Goal: Navigation & Orientation: Find specific page/section

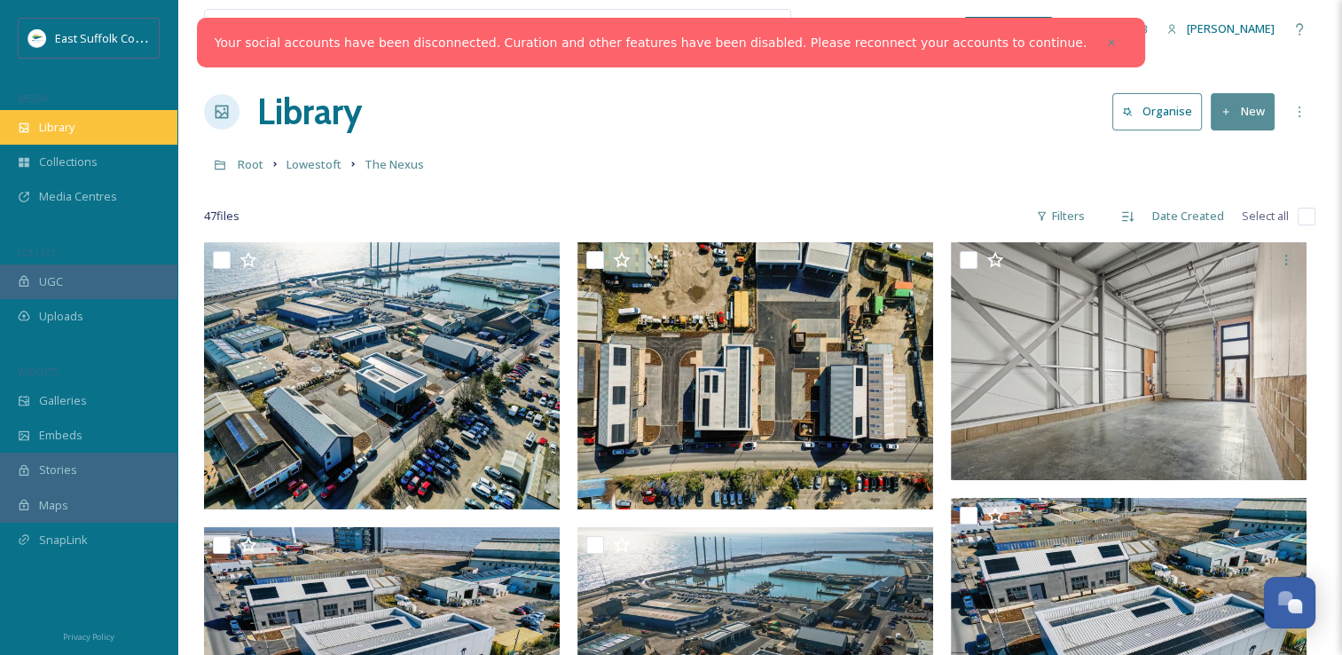
click at [82, 129] on div "Library" at bounding box center [88, 127] width 177 height 35
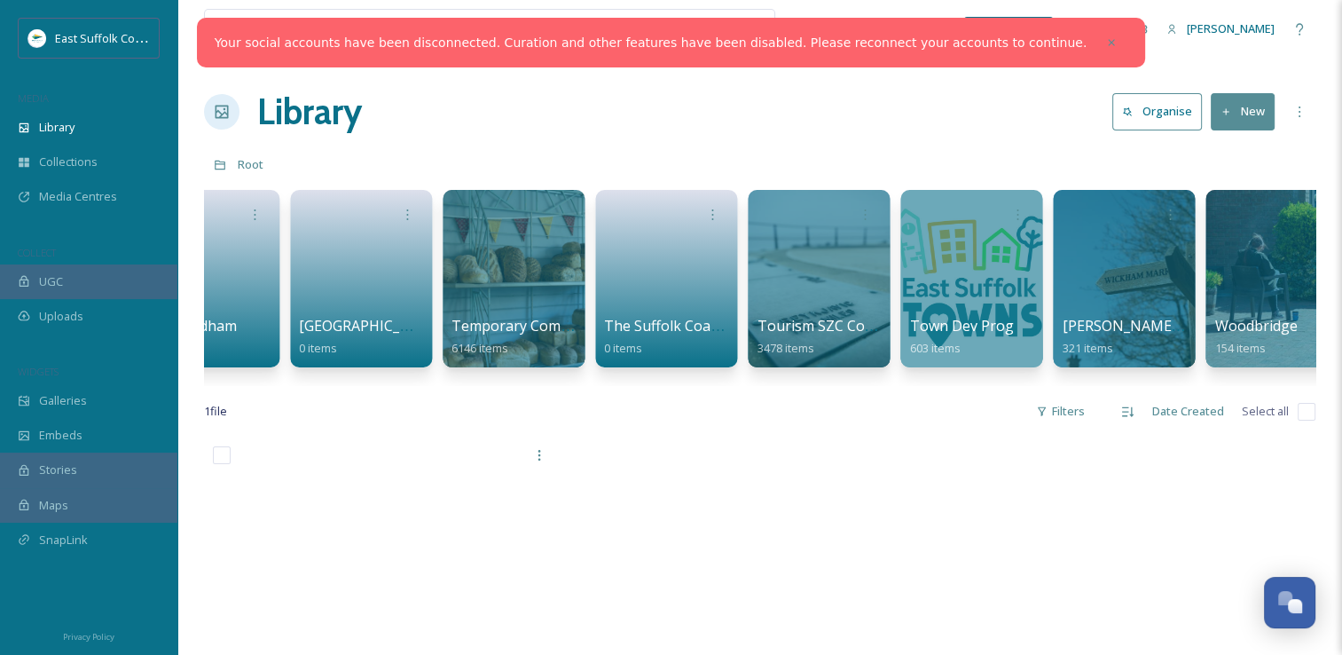
scroll to position [0, 2803]
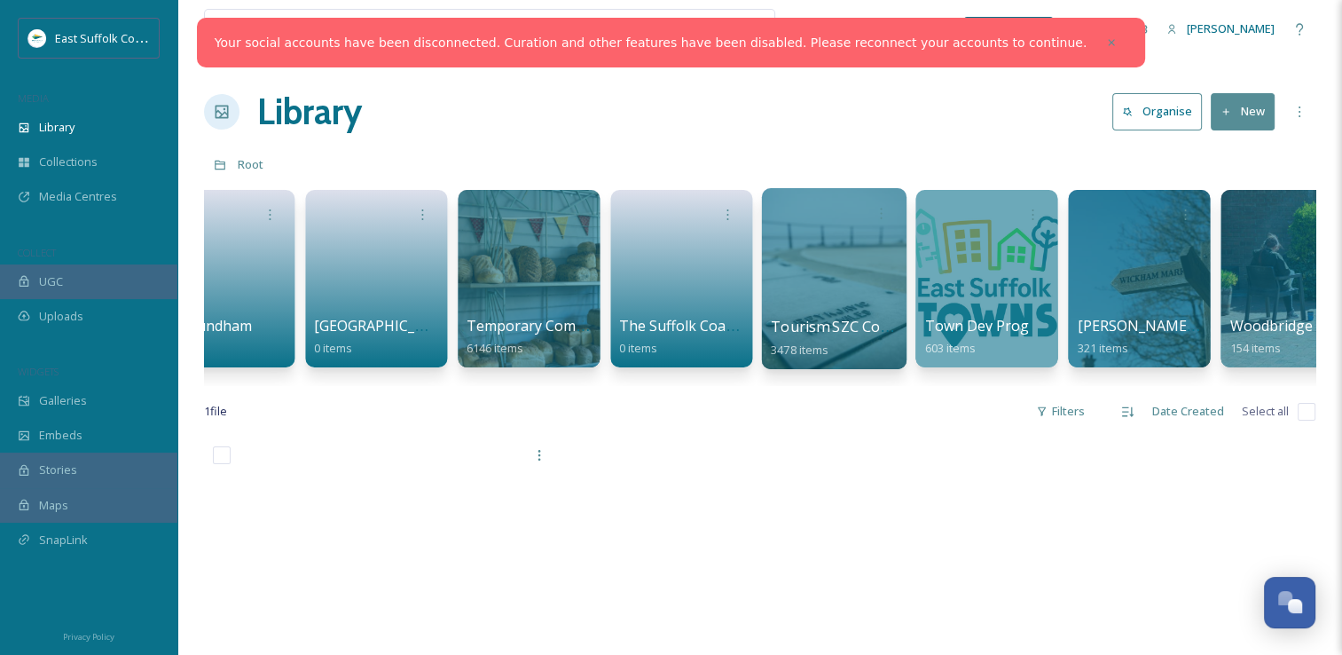
click at [829, 325] on span "Tourism SZC Commissions 1124" at bounding box center [880, 327] width 218 height 20
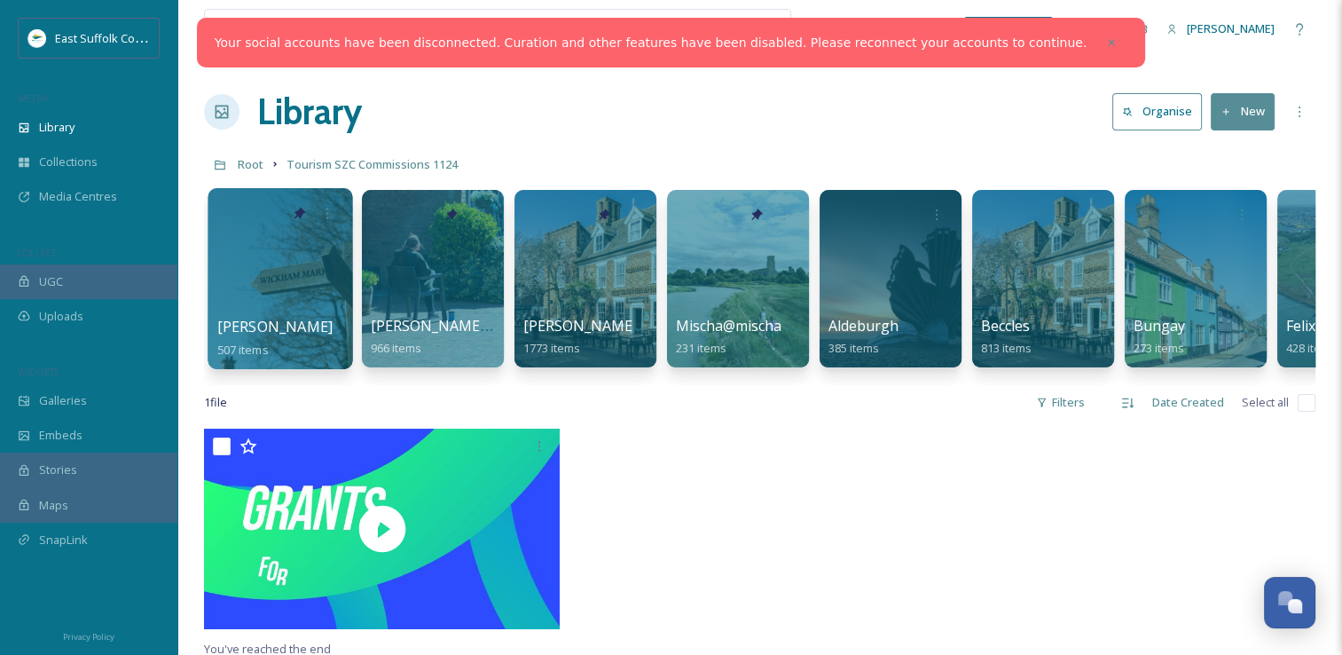
click at [272, 243] on div at bounding box center [280, 278] width 145 height 181
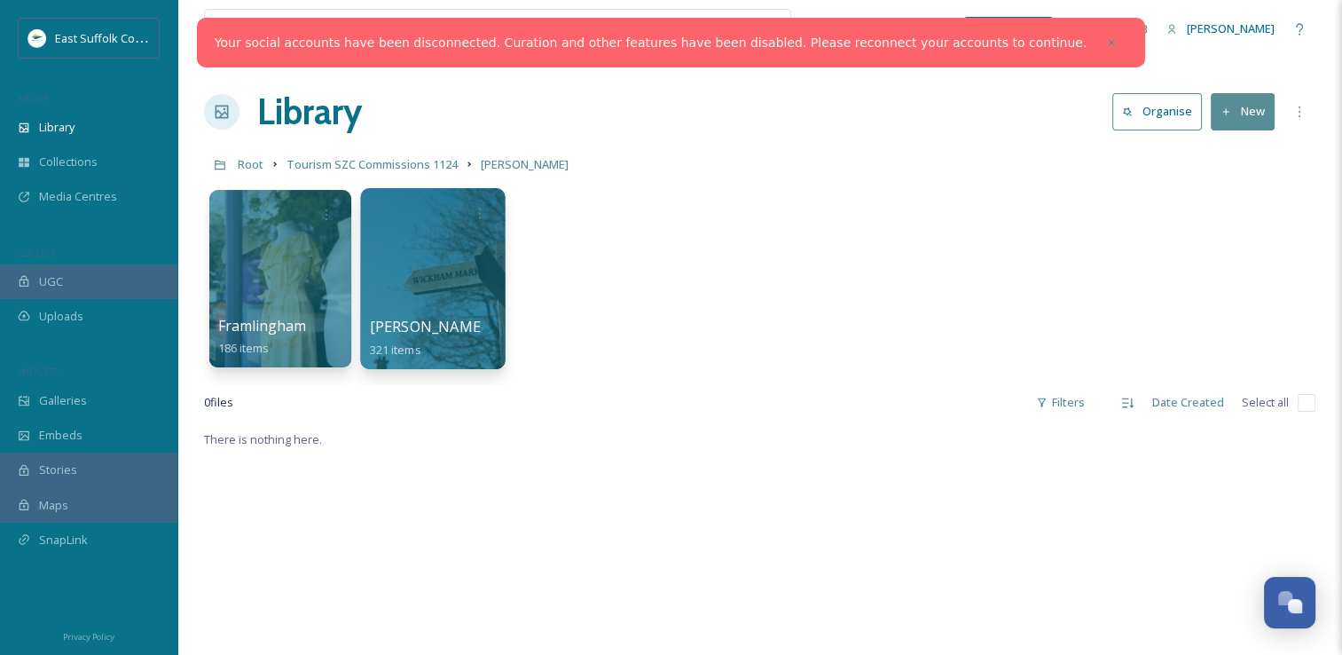
click at [419, 298] on div at bounding box center [432, 278] width 145 height 181
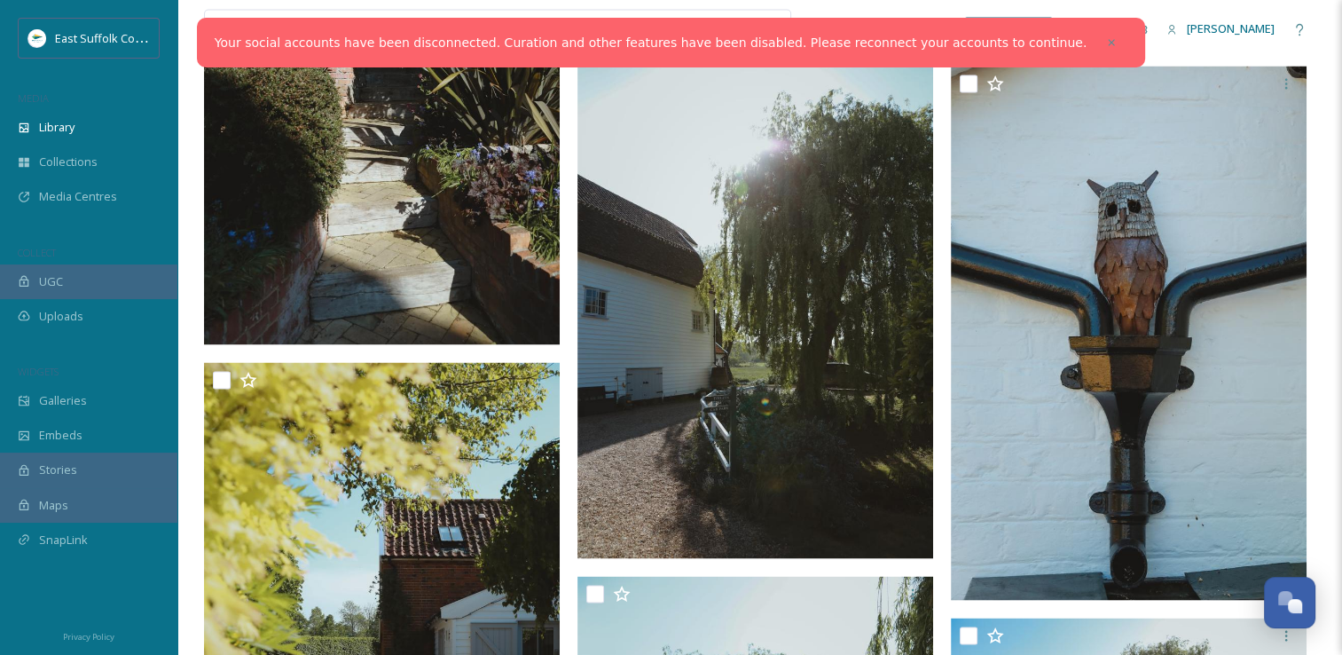
scroll to position [2838, 0]
